Goal: Navigation & Orientation: Find specific page/section

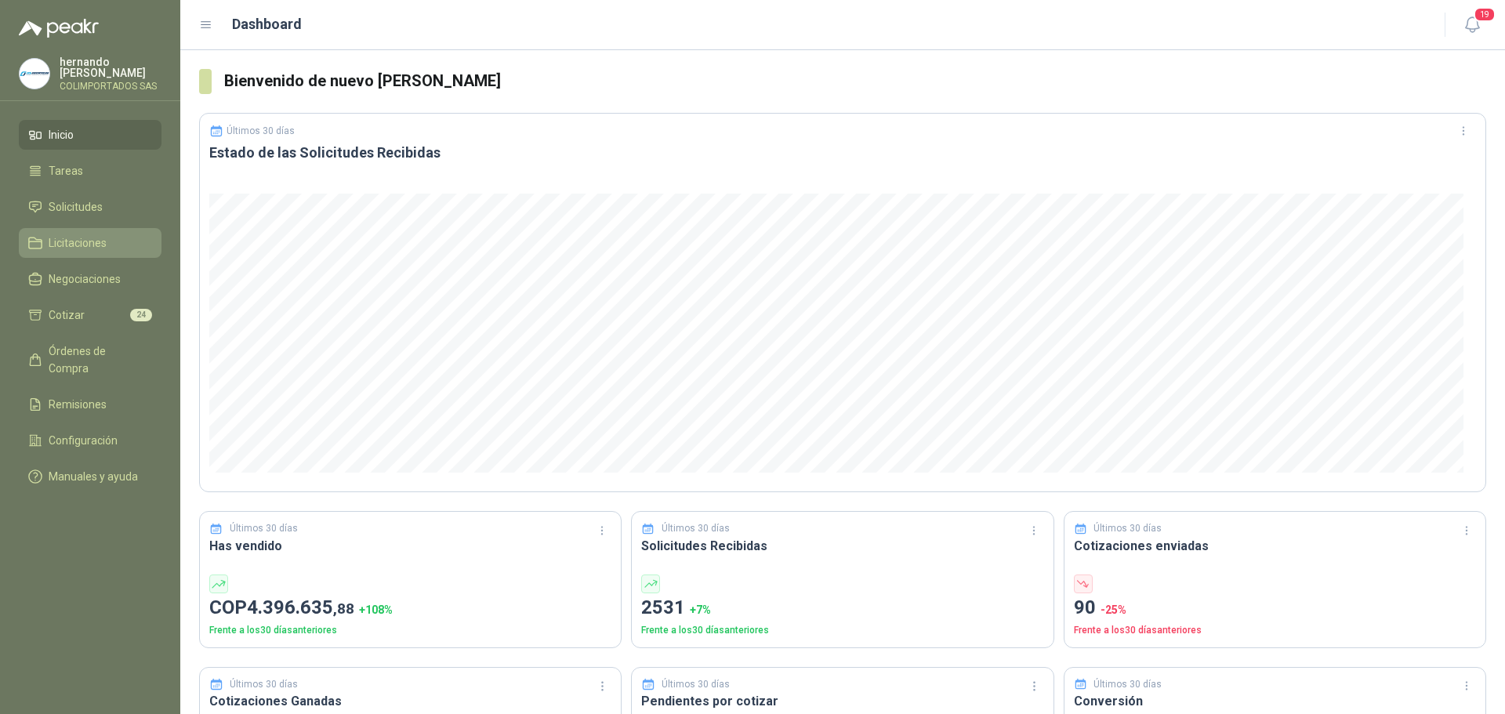
click at [118, 238] on li "Licitaciones" at bounding box center [90, 242] width 124 height 17
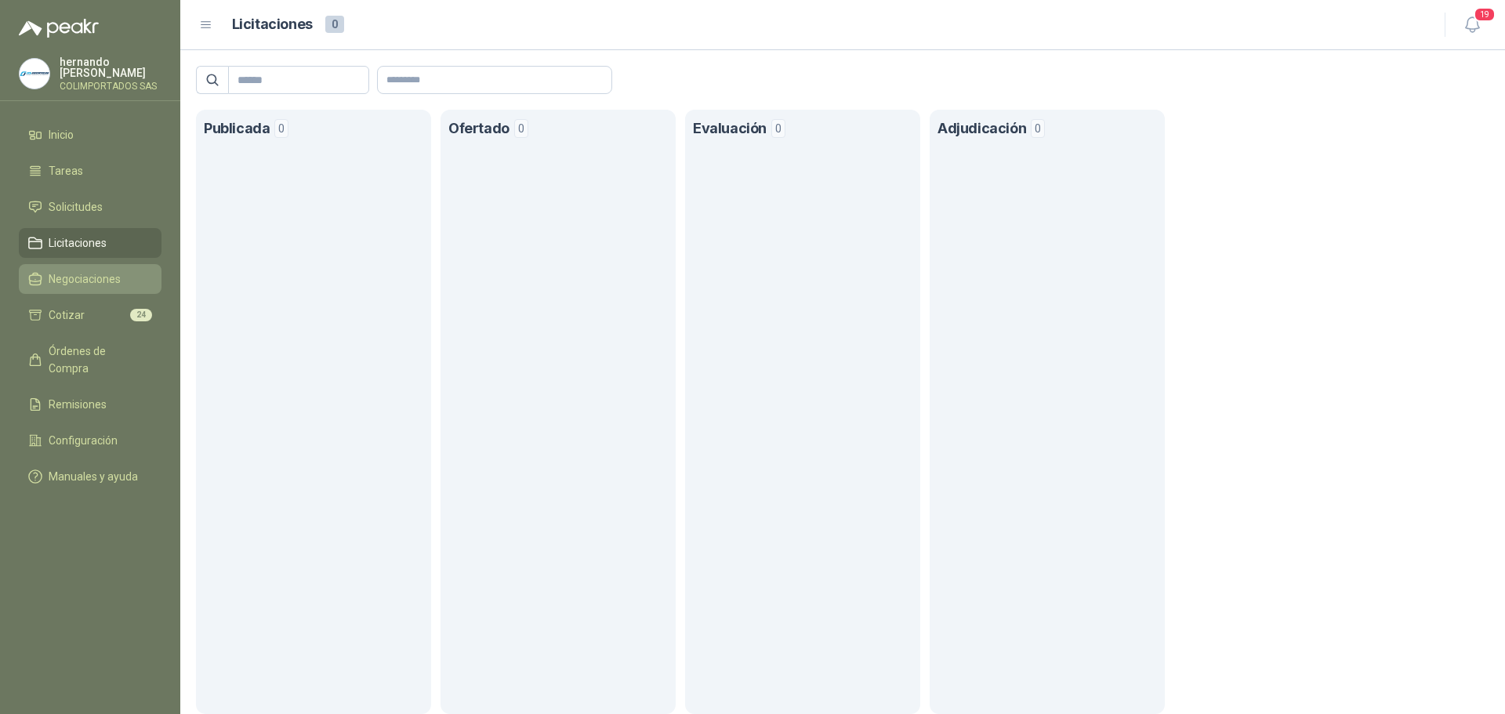
click at [125, 282] on li "Negociaciones" at bounding box center [90, 278] width 124 height 17
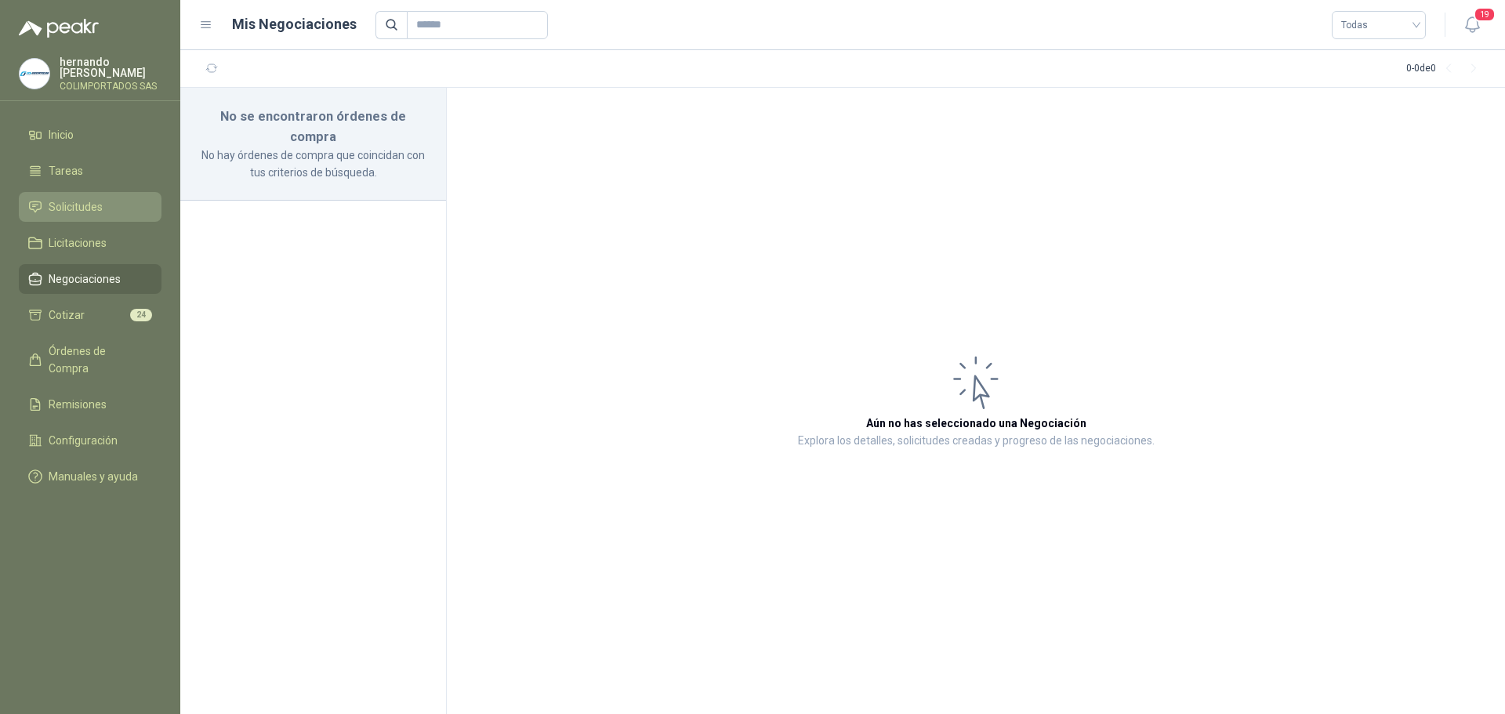
click at [118, 203] on li "Solicitudes" at bounding box center [90, 206] width 124 height 17
